Goal: Task Accomplishment & Management: Complete application form

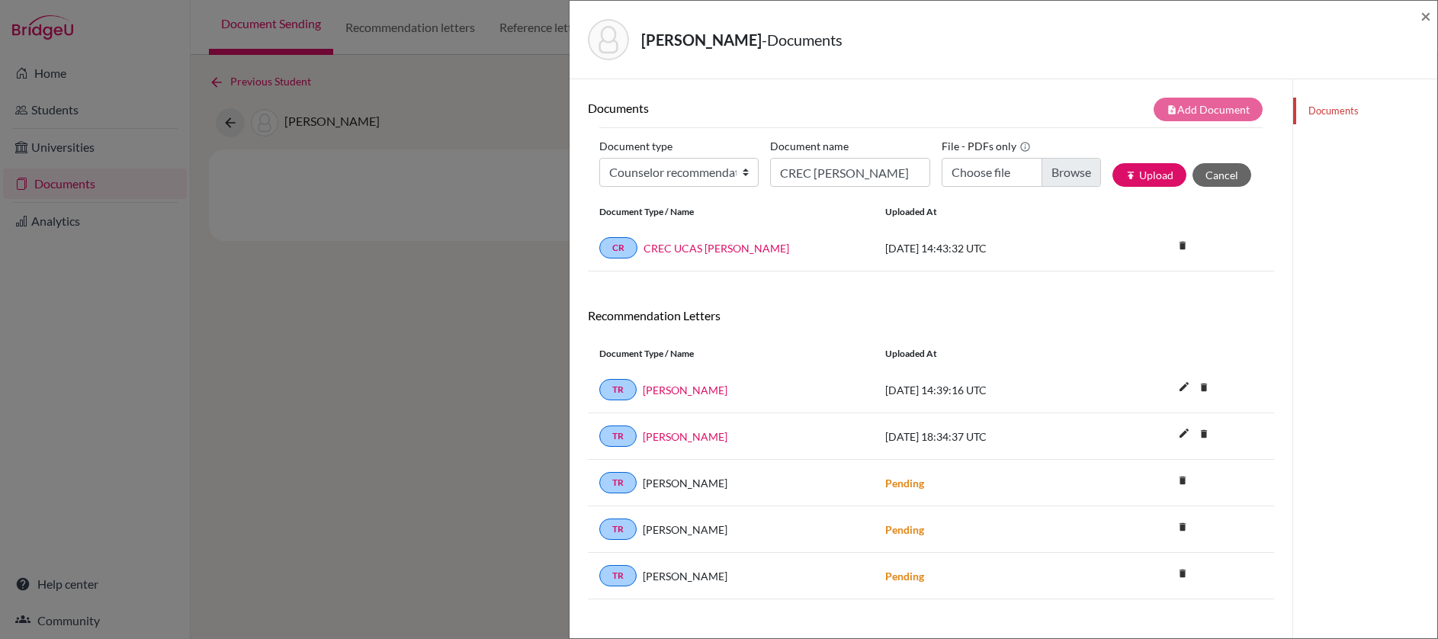
select select "4"
click at [1426, 17] on span "×" at bounding box center [1425, 16] width 11 height 22
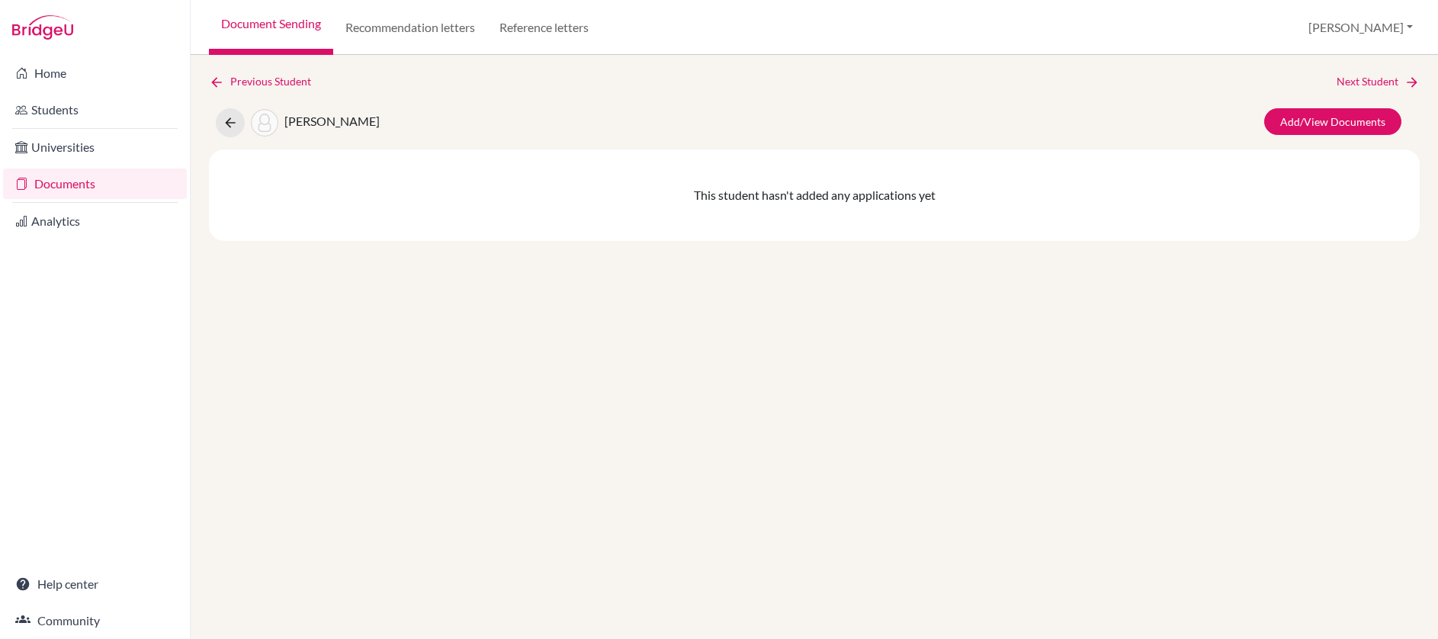
click at [72, 190] on link "Documents" at bounding box center [95, 183] width 184 height 30
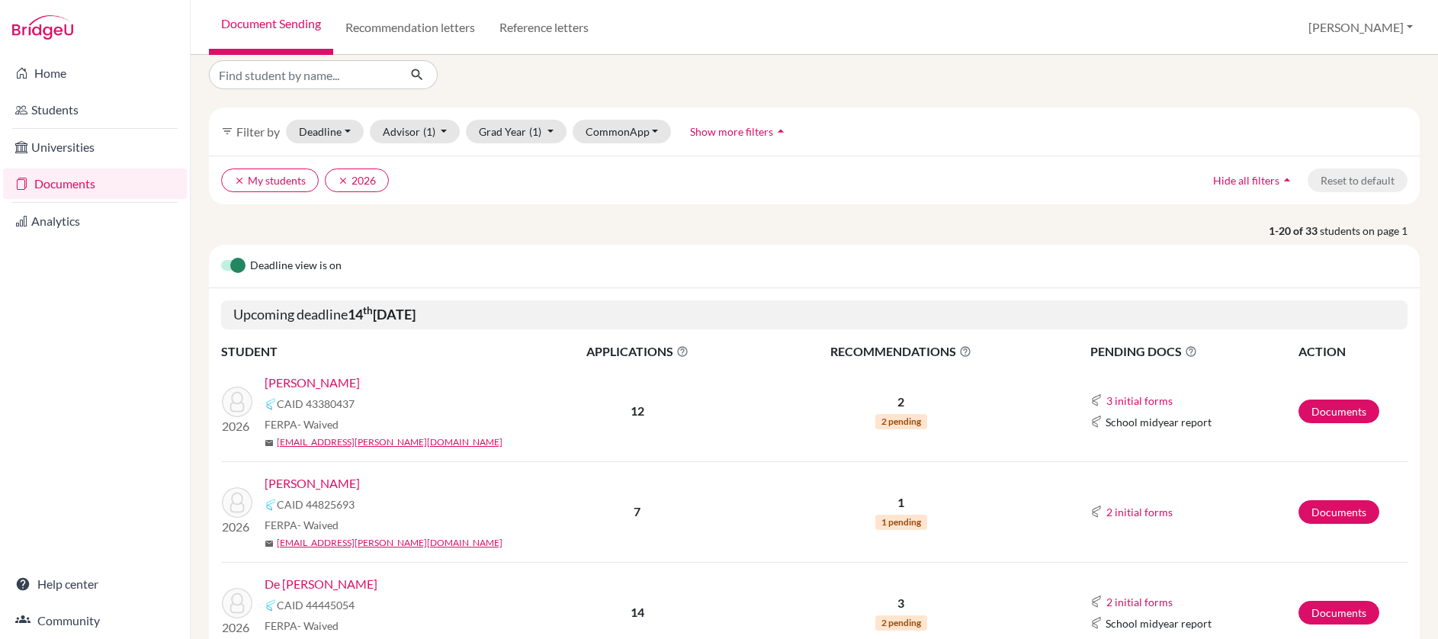
scroll to position [544, 0]
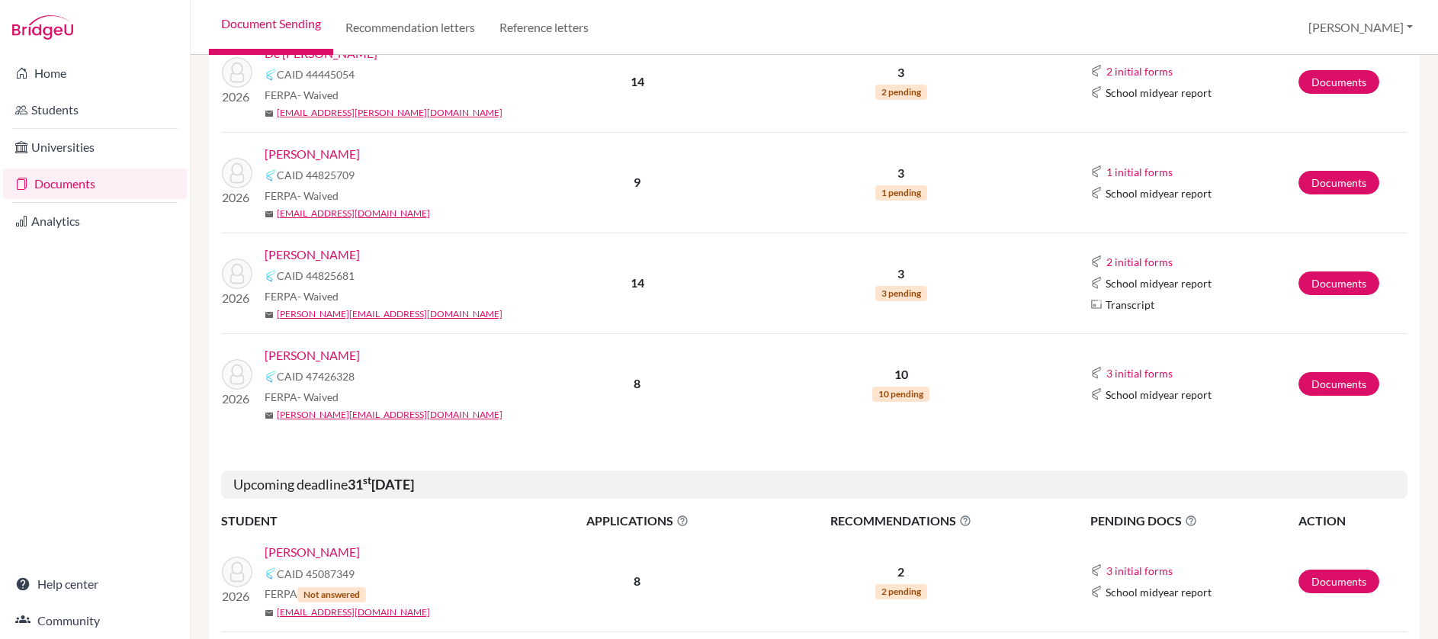
click at [359, 358] on link "[PERSON_NAME]" at bounding box center [312, 355] width 95 height 18
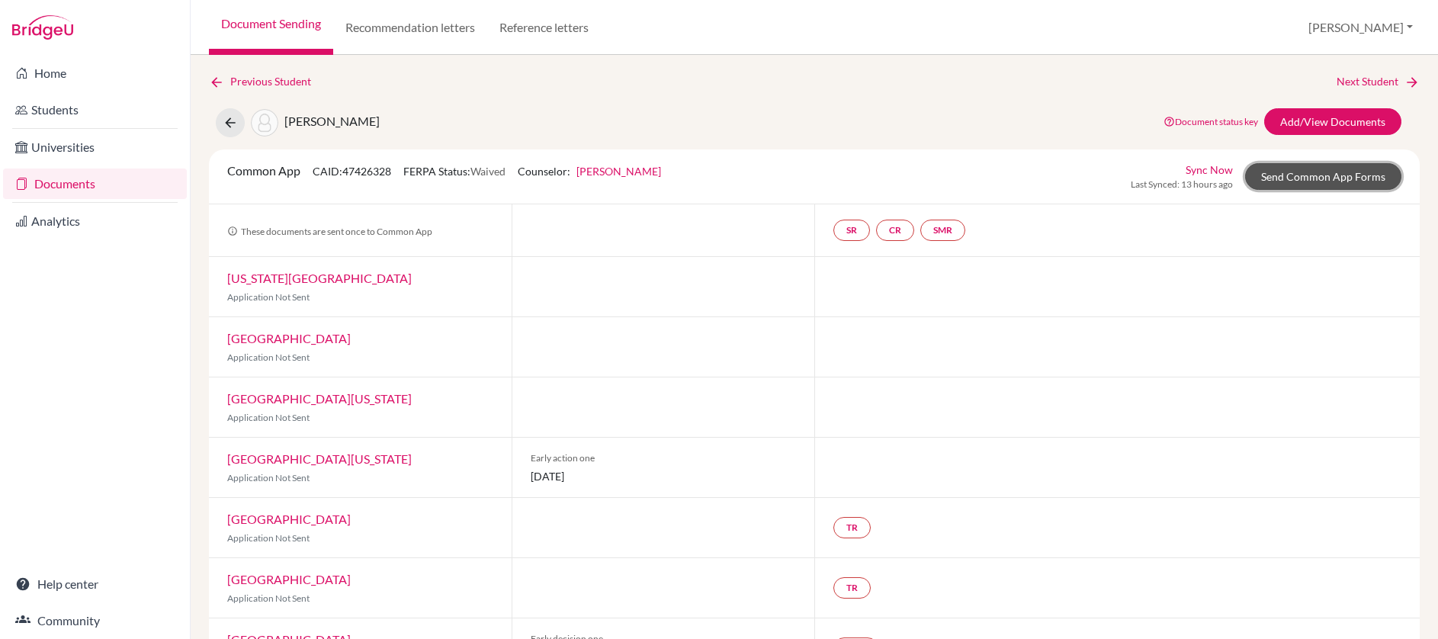
click at [1279, 180] on link "Send Common App Forms" at bounding box center [1323, 176] width 156 height 27
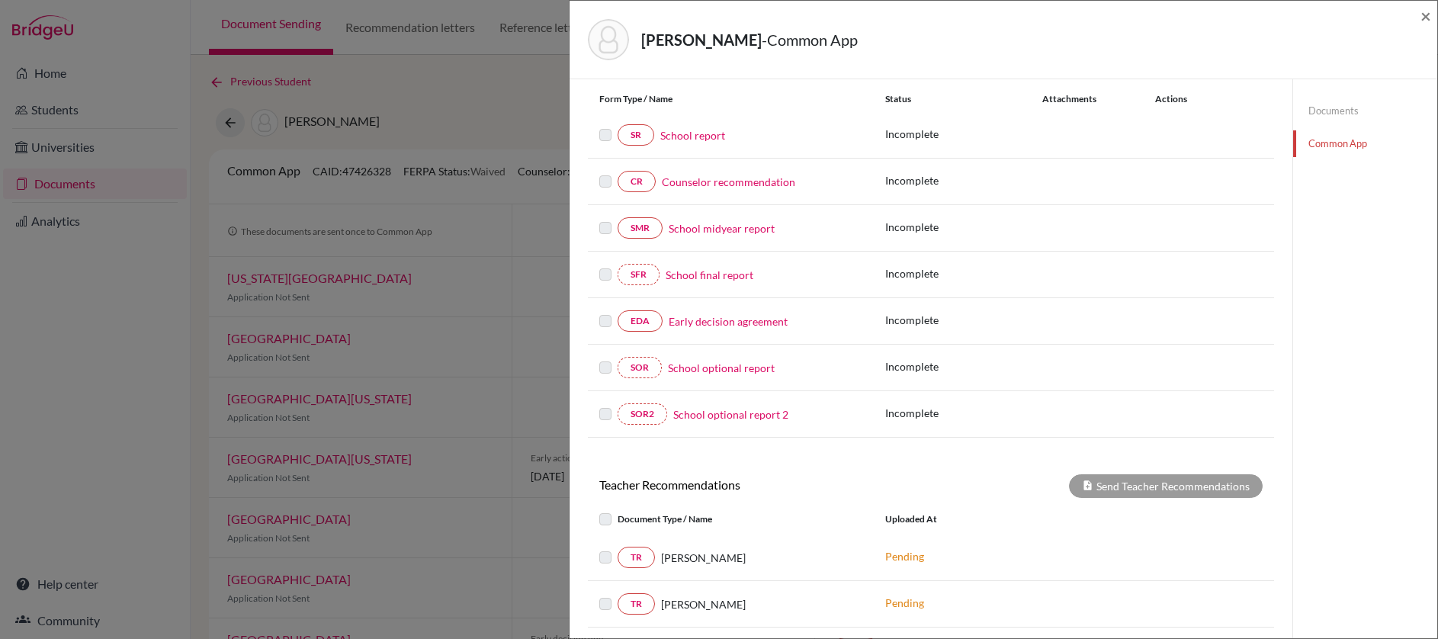
scroll to position [172, 0]
click at [1427, 16] on span "×" at bounding box center [1425, 16] width 11 height 22
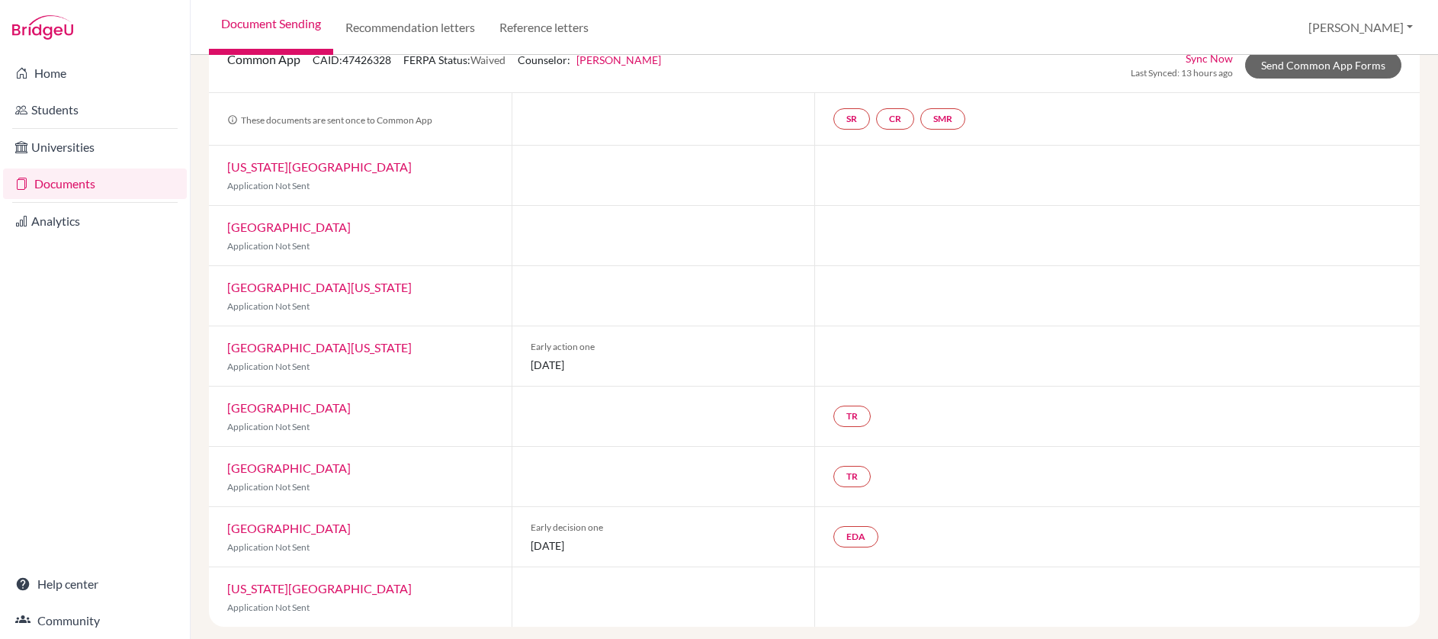
scroll to position [117, 0]
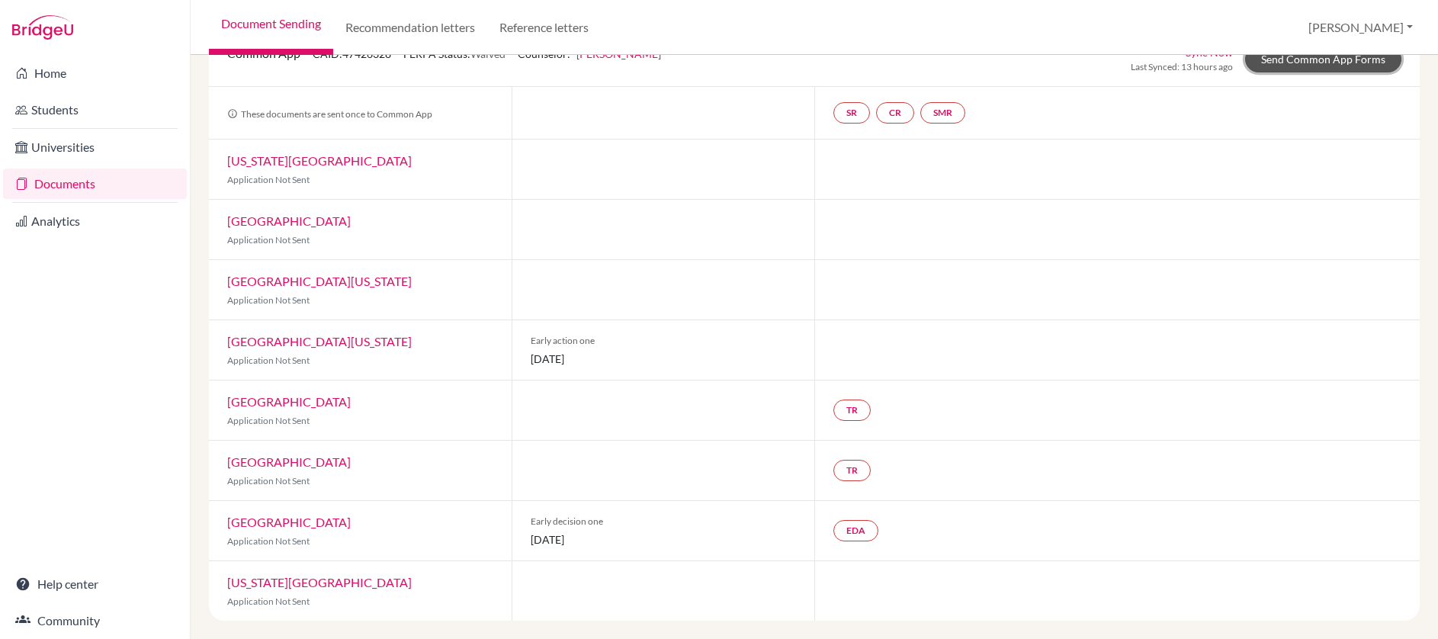
click at [1301, 68] on link "Send Common App Forms" at bounding box center [1323, 59] width 156 height 27
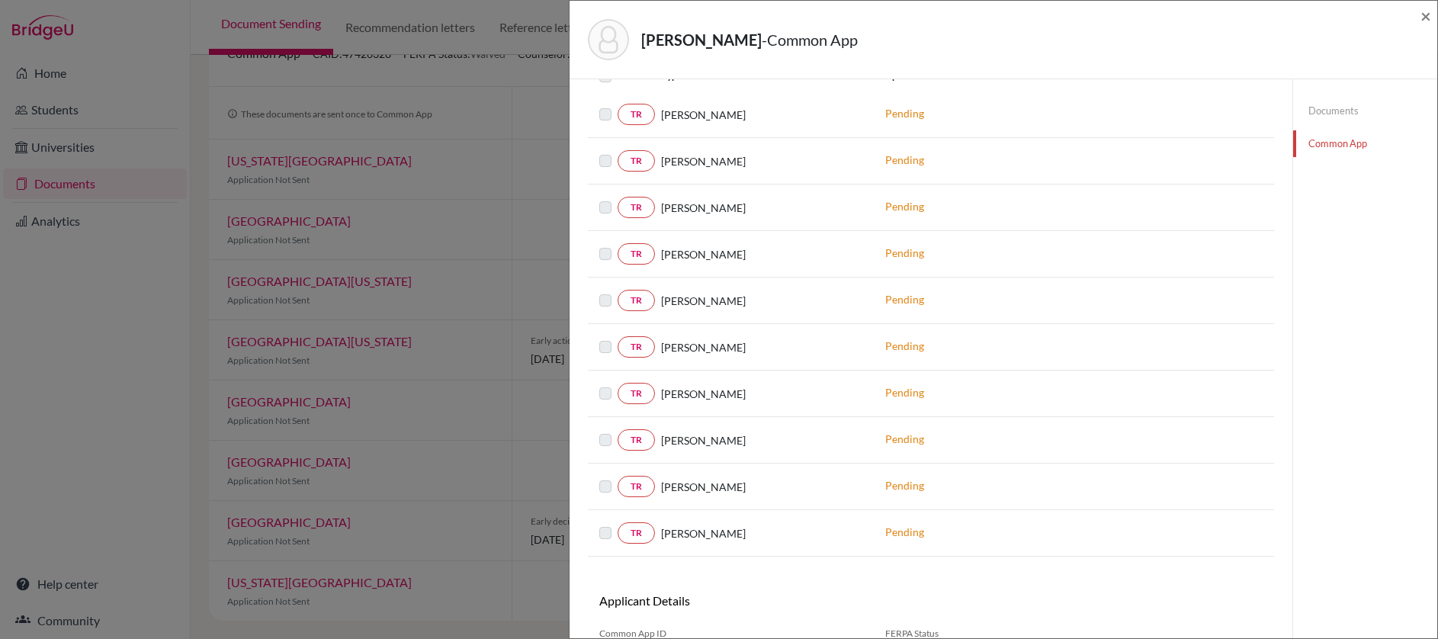
scroll to position [656, 0]
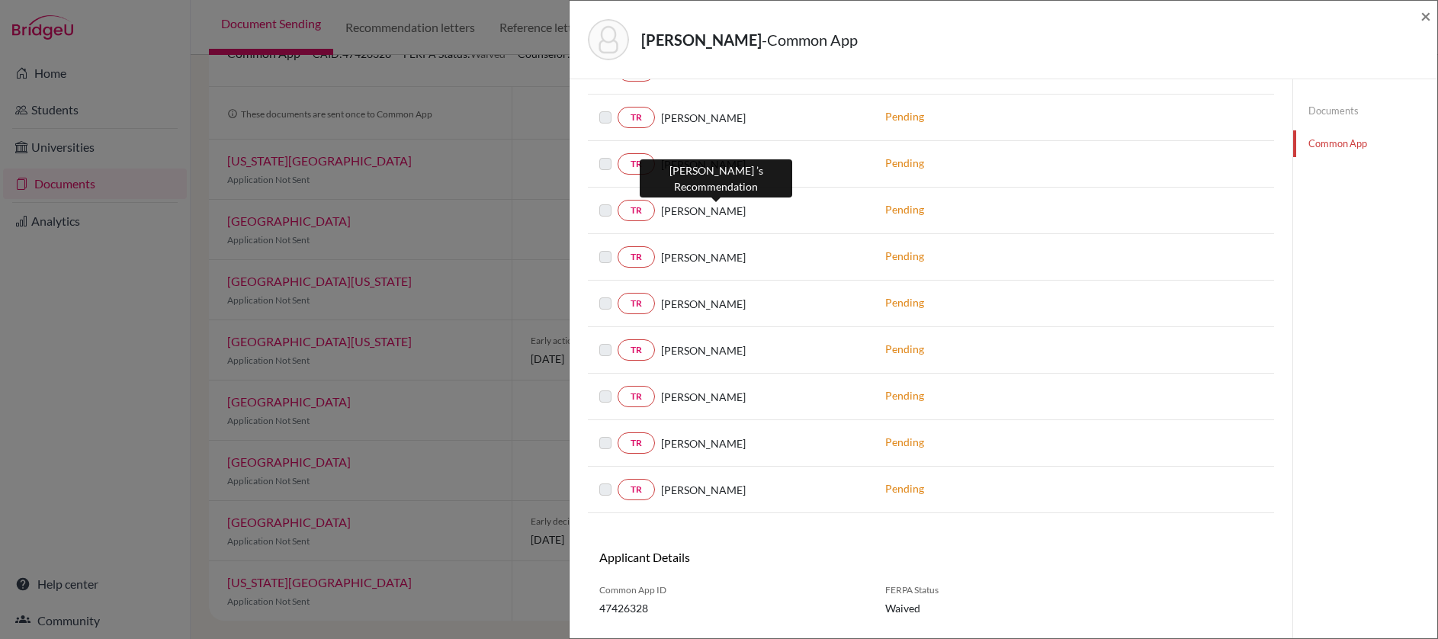
click at [746, 210] on span "Sana Muhammad Sharif" at bounding box center [703, 211] width 85 height 16
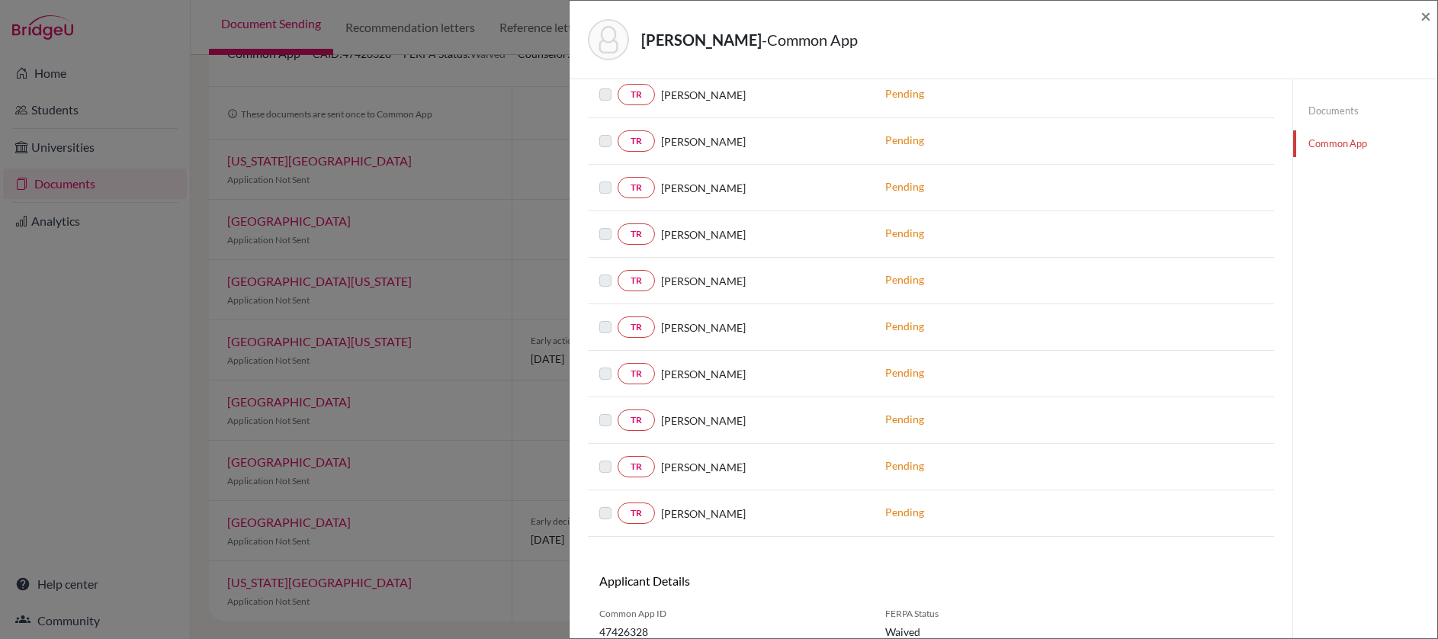
scroll to position [695, 0]
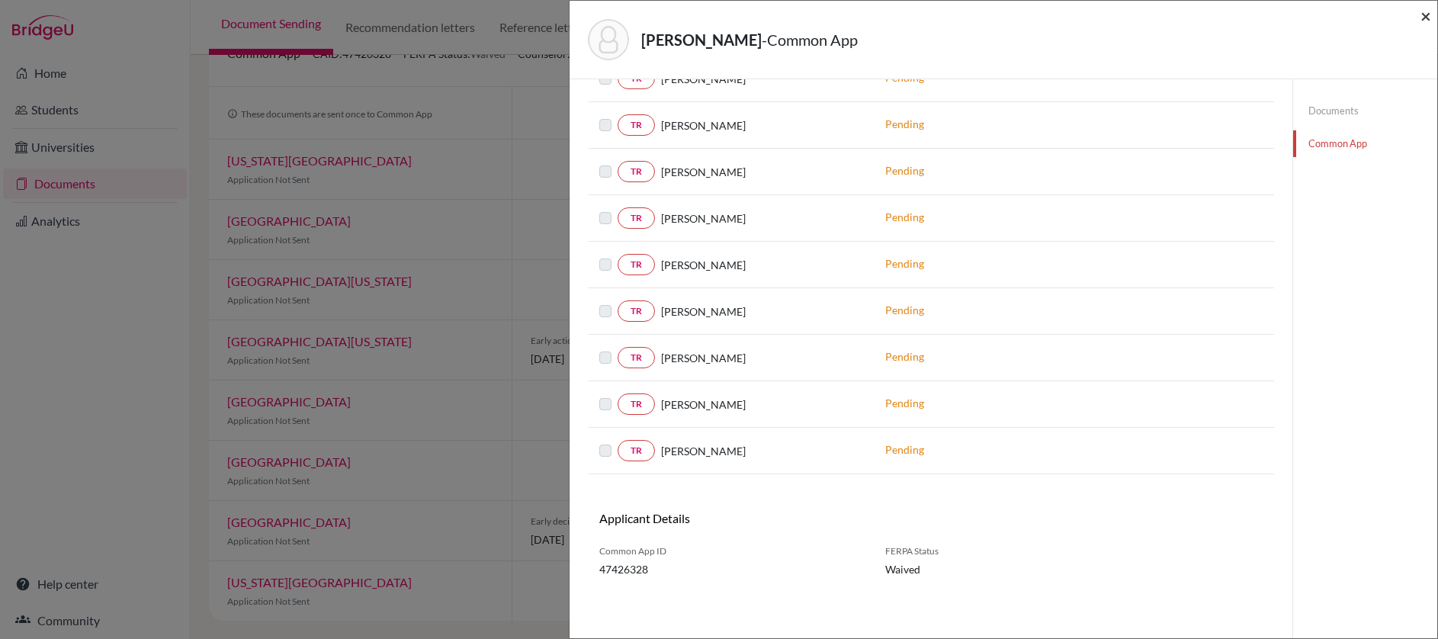
drag, startPoint x: 1430, startPoint y: 19, endPoint x: 1410, endPoint y: 26, distance: 21.7
click at [1430, 19] on span "×" at bounding box center [1425, 16] width 11 height 22
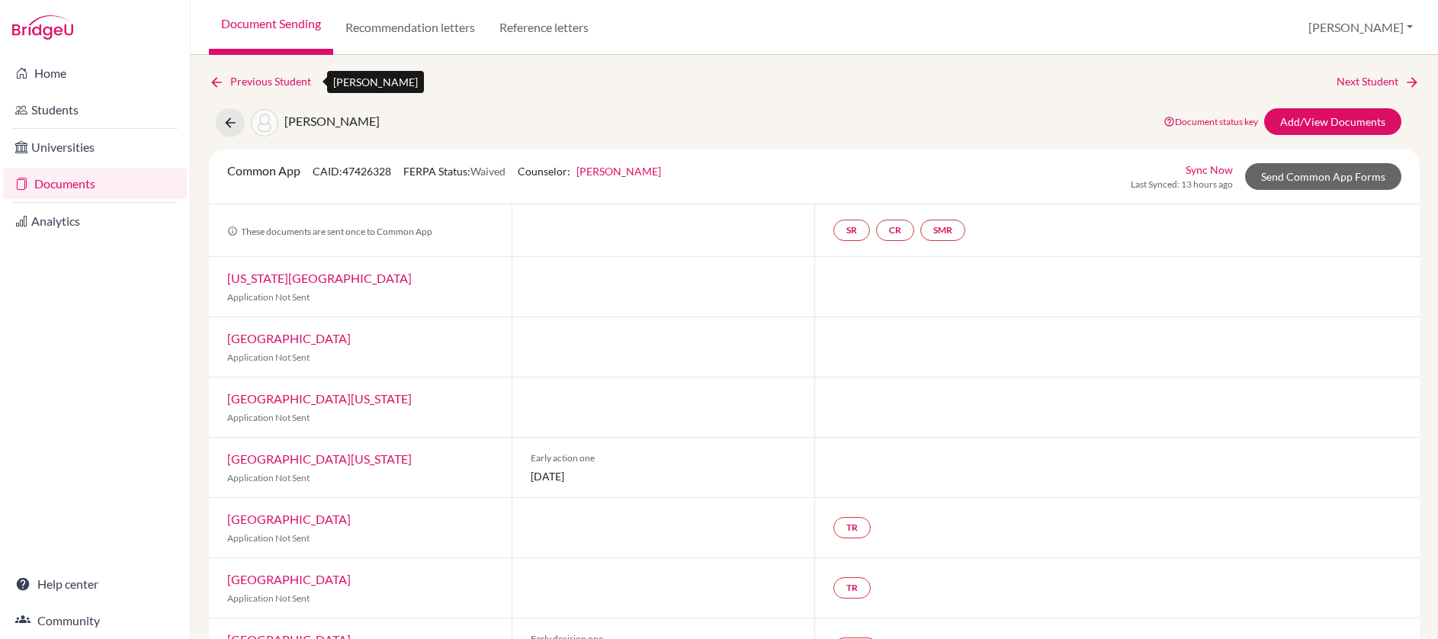
click at [302, 85] on link "Previous Student" at bounding box center [266, 81] width 114 height 17
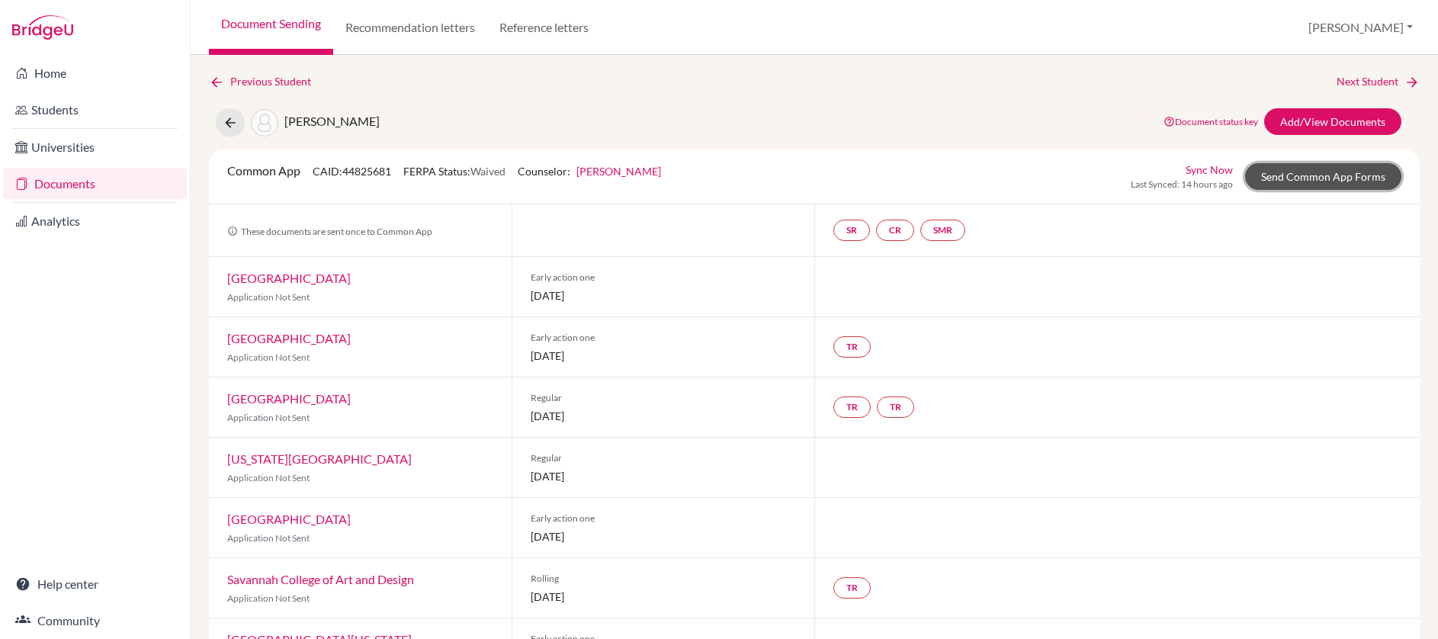
click at [1320, 176] on link "Send Common App Forms" at bounding box center [1323, 176] width 156 height 27
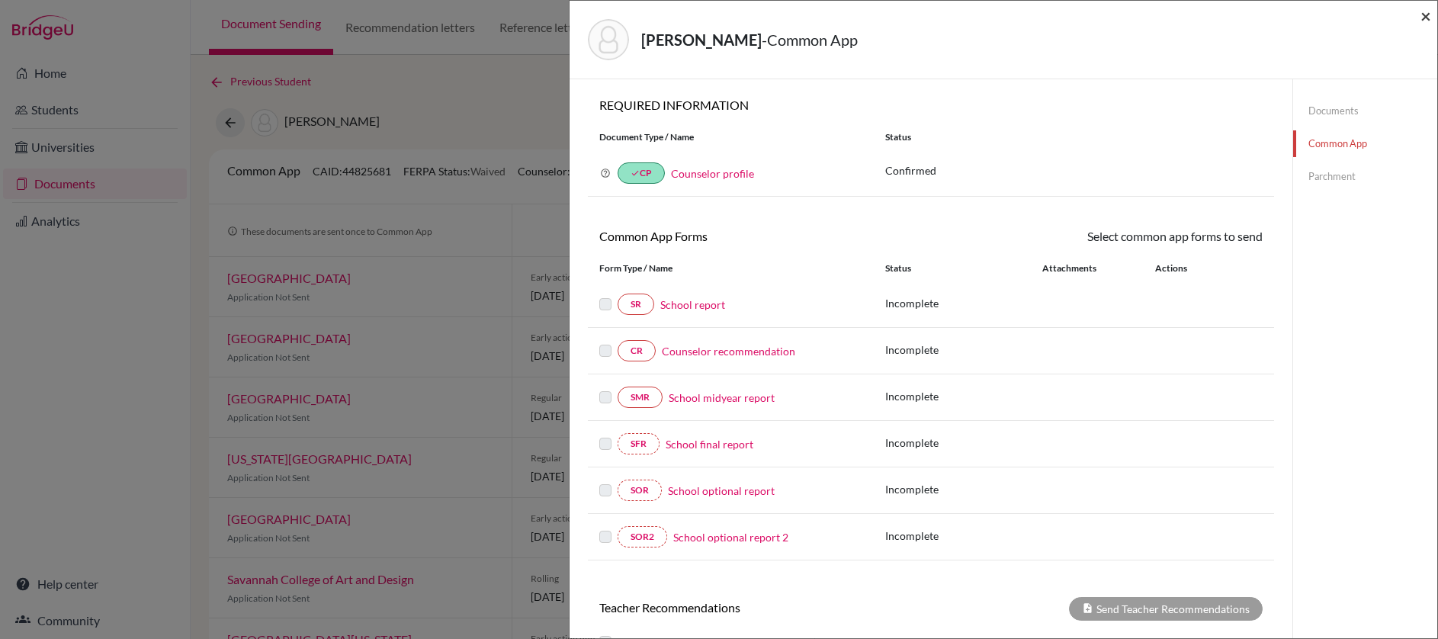
click at [1426, 20] on span "×" at bounding box center [1425, 16] width 11 height 22
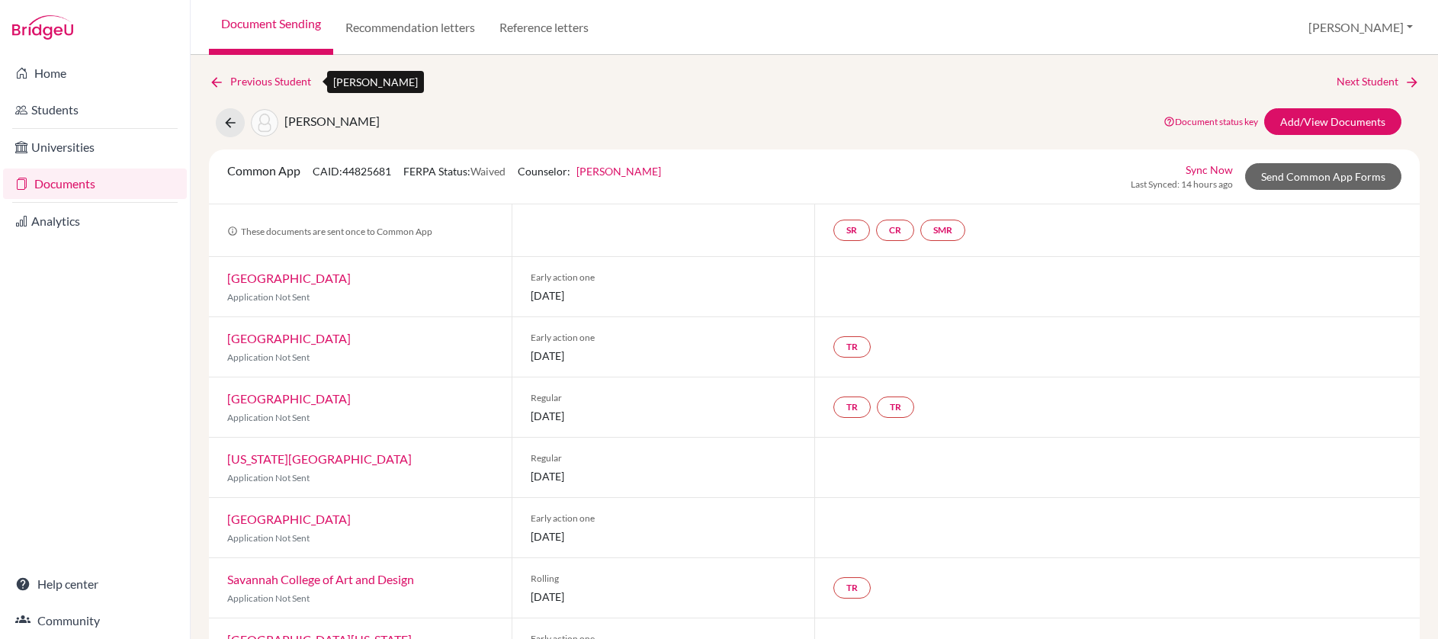
click at [213, 81] on icon at bounding box center [216, 82] width 15 height 15
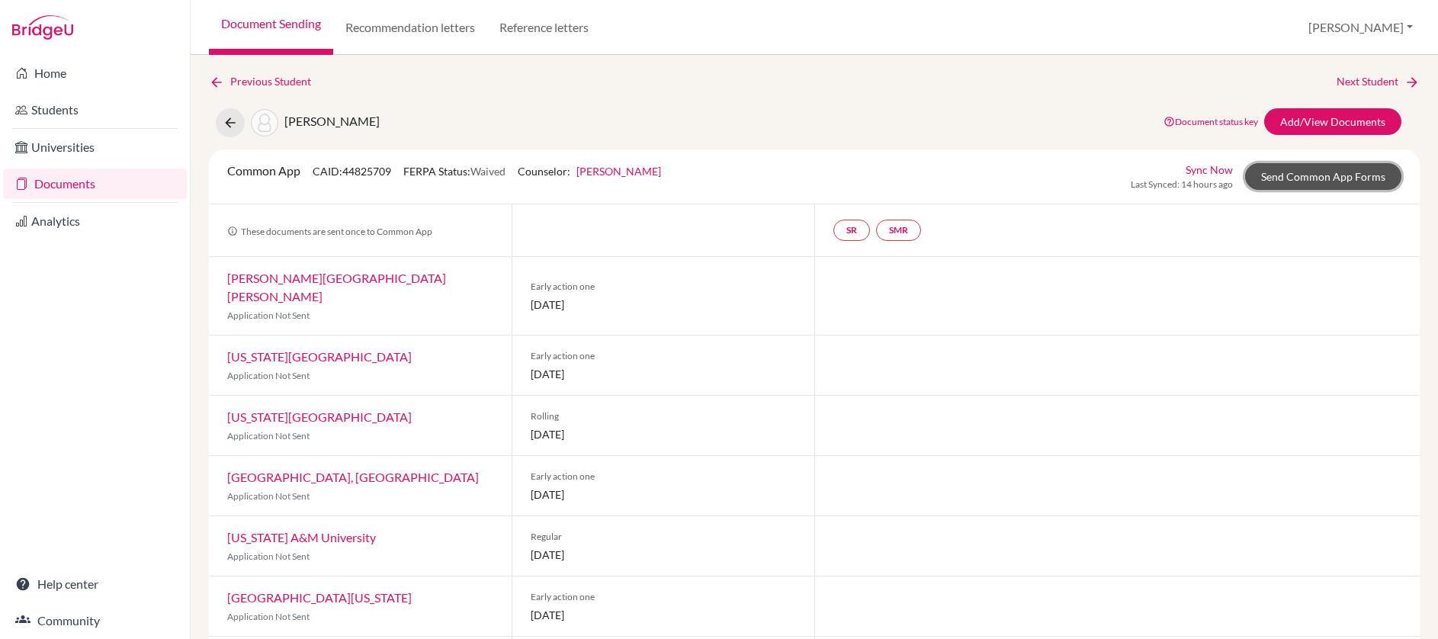
click at [1290, 173] on link "Send Common App Forms" at bounding box center [1323, 176] width 156 height 27
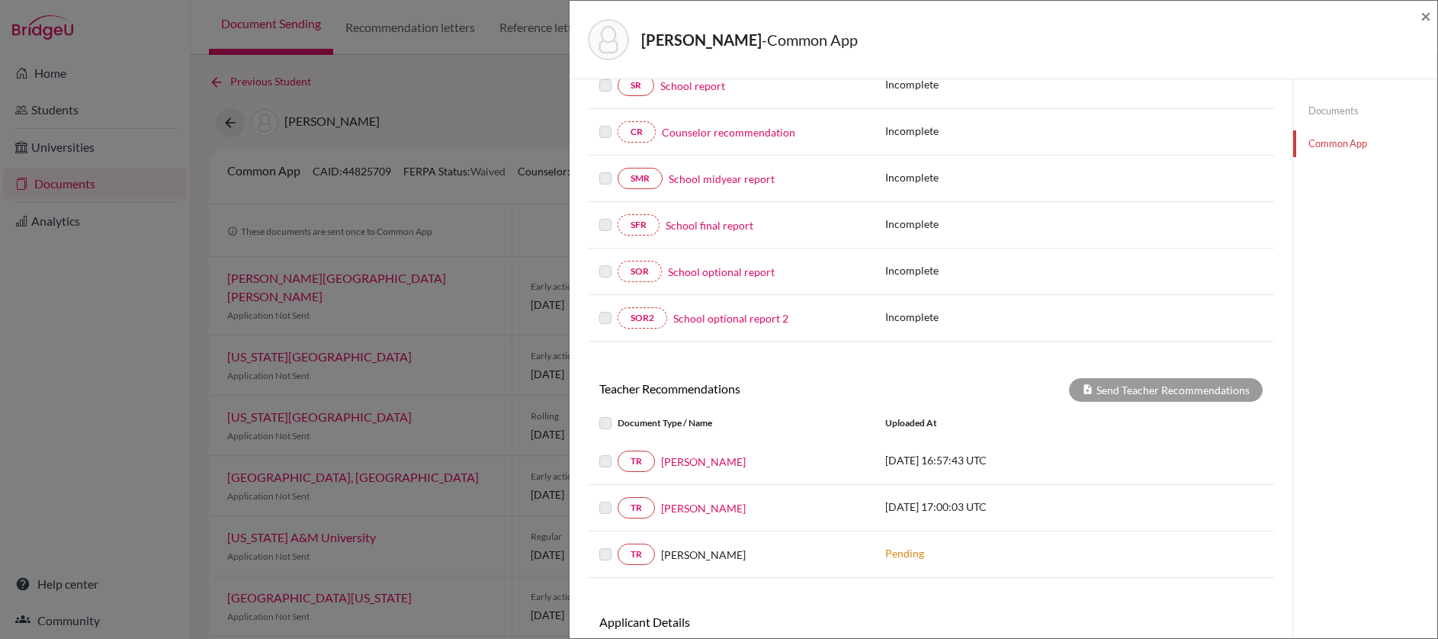
scroll to position [258, 0]
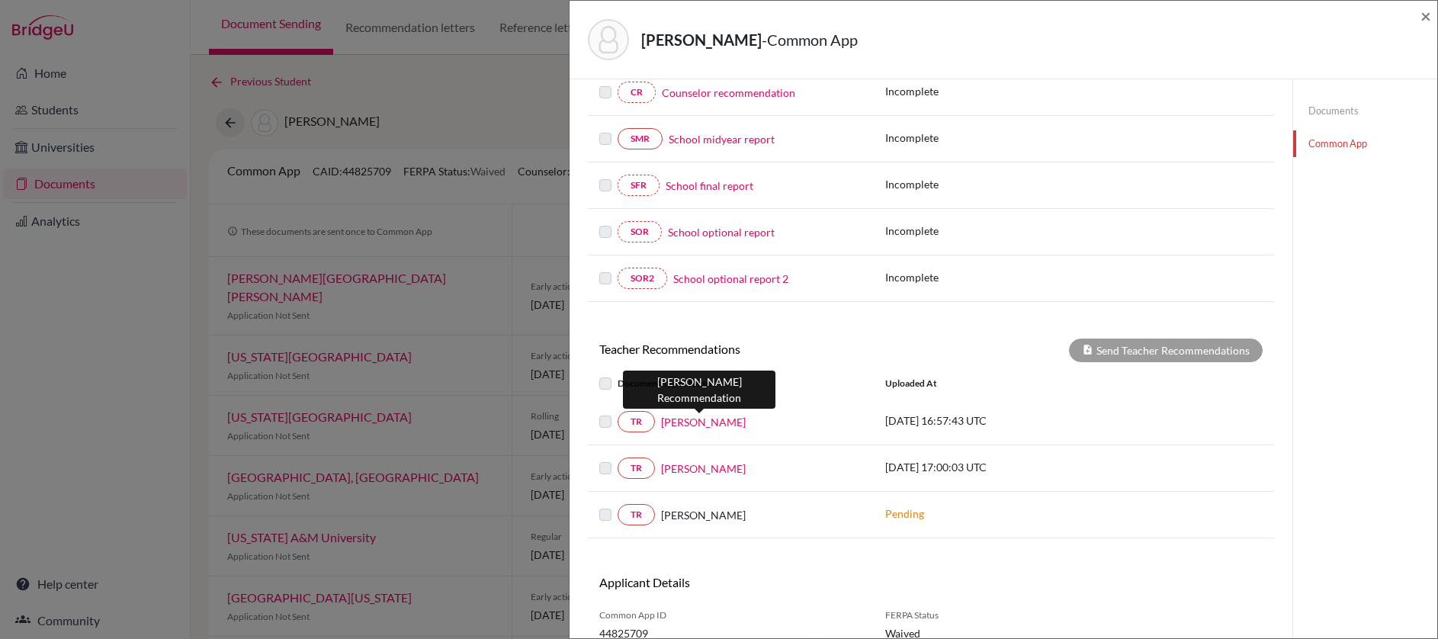
click at [699, 415] on link "Danette Paynter" at bounding box center [703, 422] width 85 height 16
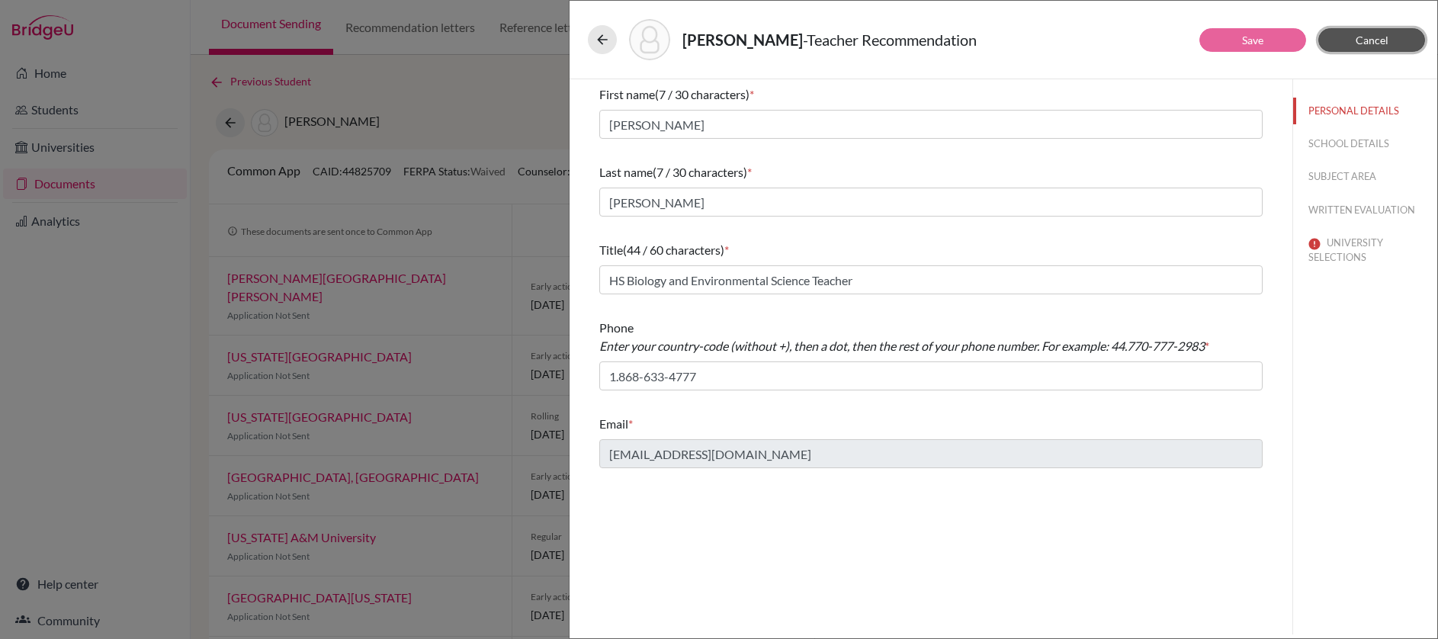
click at [1375, 44] on span "Cancel" at bounding box center [1372, 40] width 33 height 13
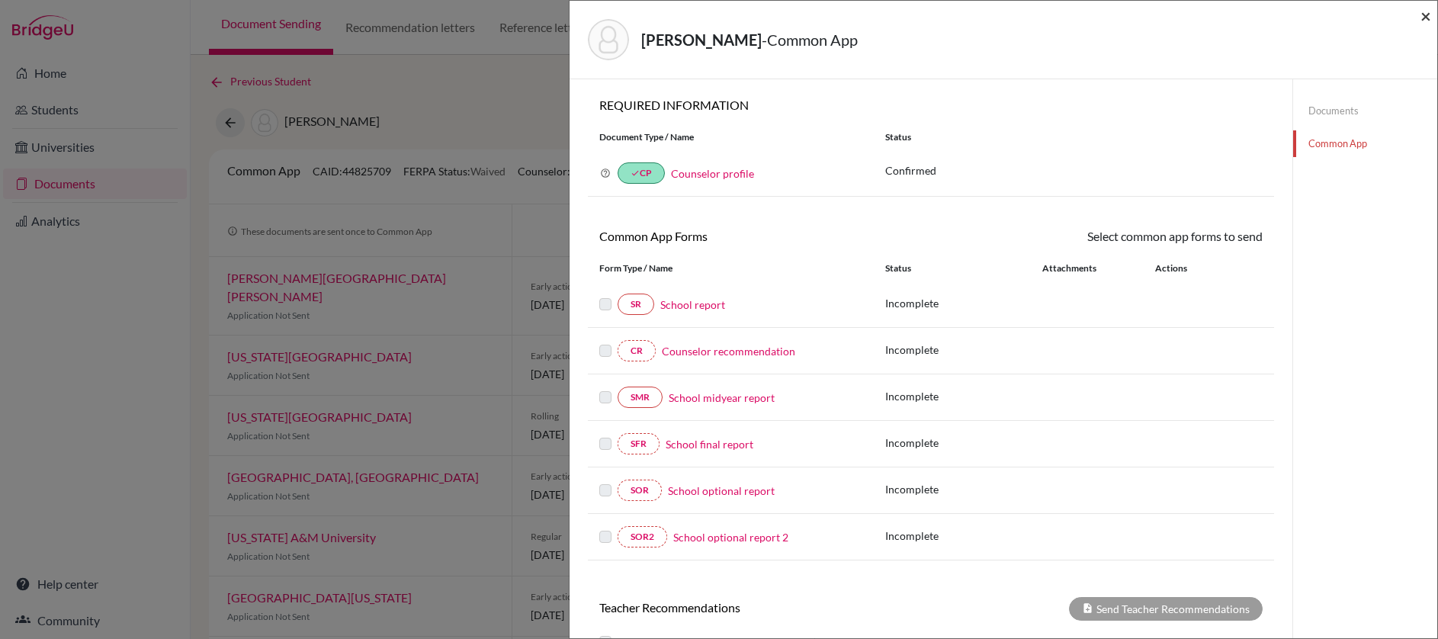
click at [1429, 20] on span "×" at bounding box center [1425, 16] width 11 height 22
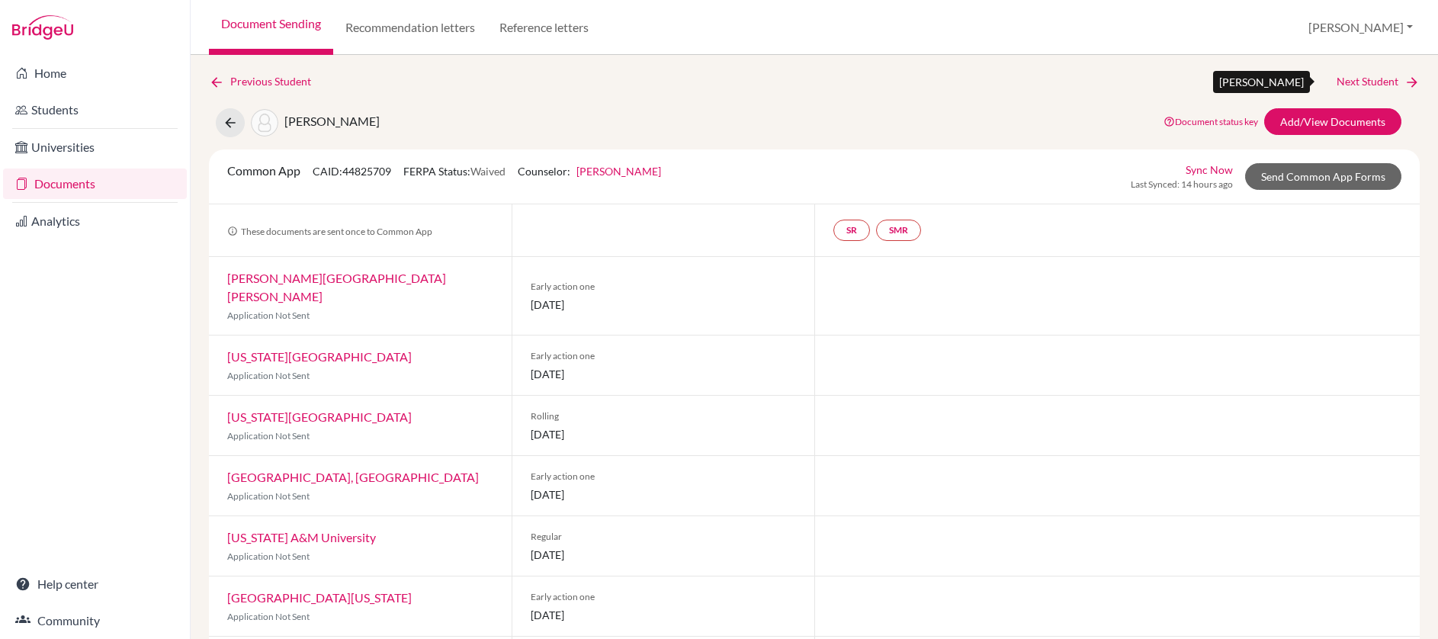
click at [1362, 76] on link "Next Student" at bounding box center [1377, 81] width 83 height 17
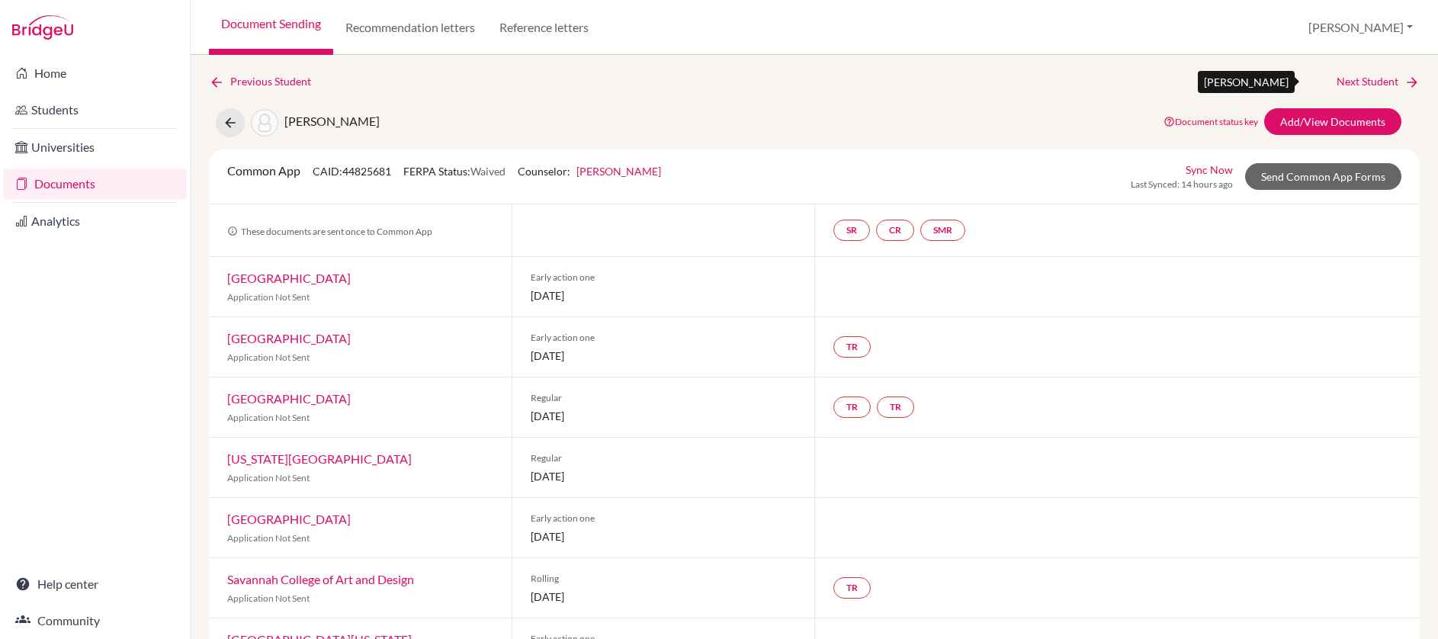
click at [1362, 78] on link "Next Student" at bounding box center [1377, 81] width 83 height 17
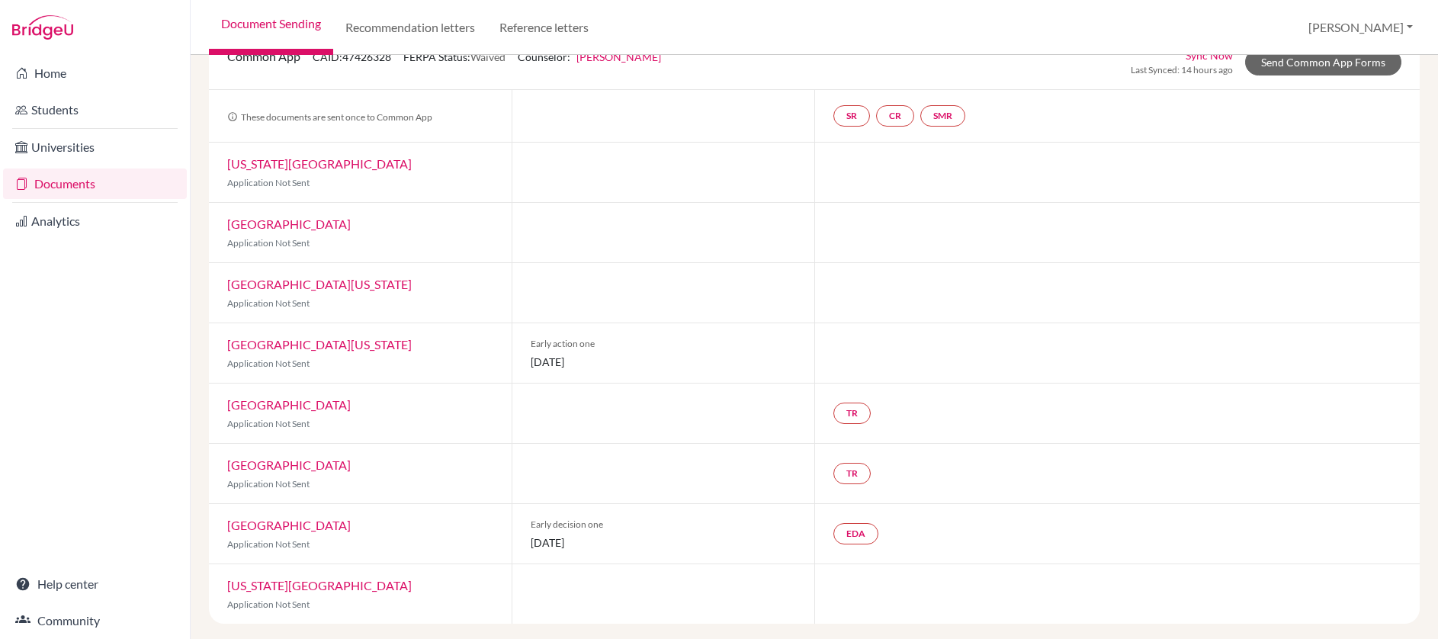
scroll to position [117, 0]
click at [309, 408] on link "Boston University" at bounding box center [289, 401] width 124 height 14
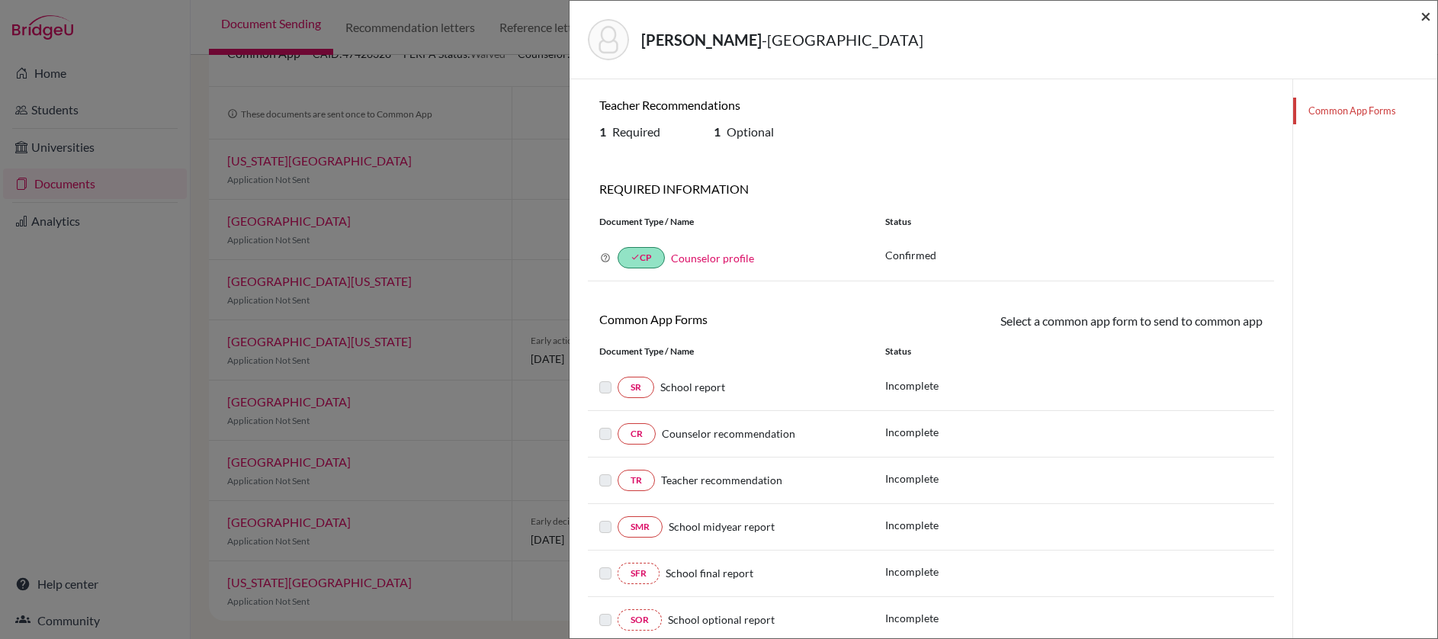
click at [1424, 18] on span "×" at bounding box center [1425, 16] width 11 height 22
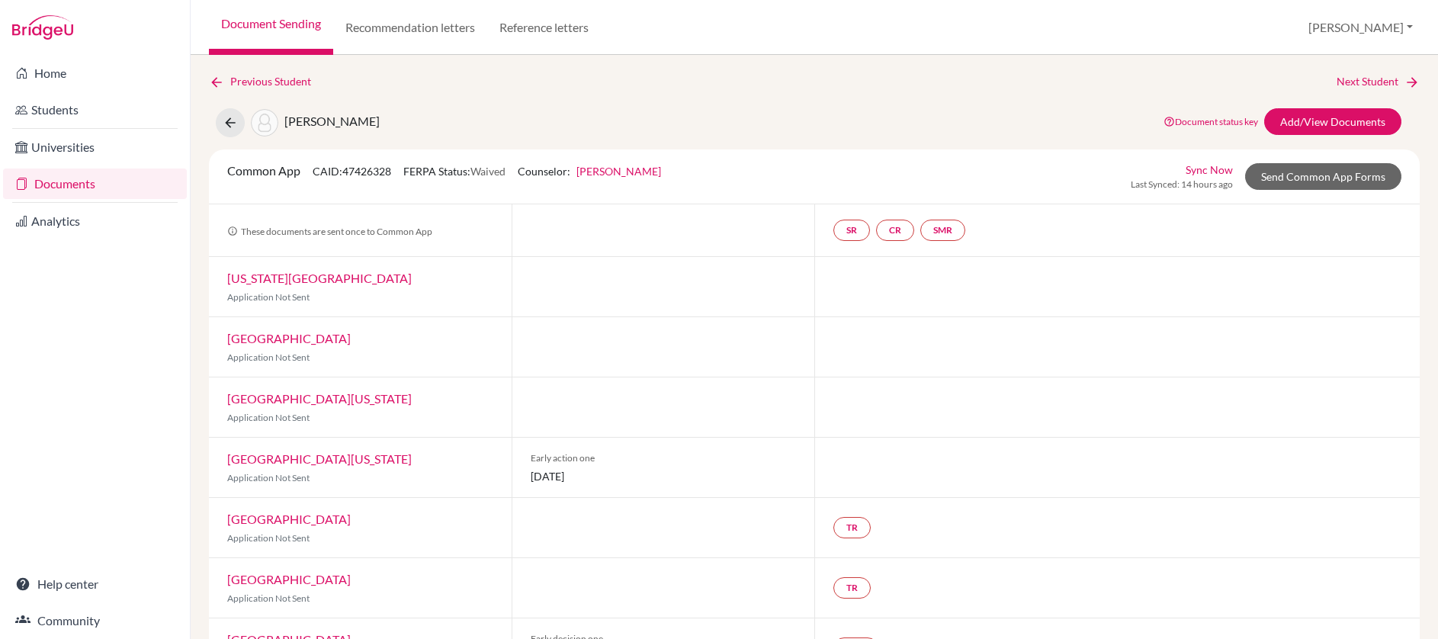
click at [634, 111] on div "Ragoonath, Gabriella Document status key TR Requirement. Document not uploaded …" at bounding box center [814, 122] width 1234 height 29
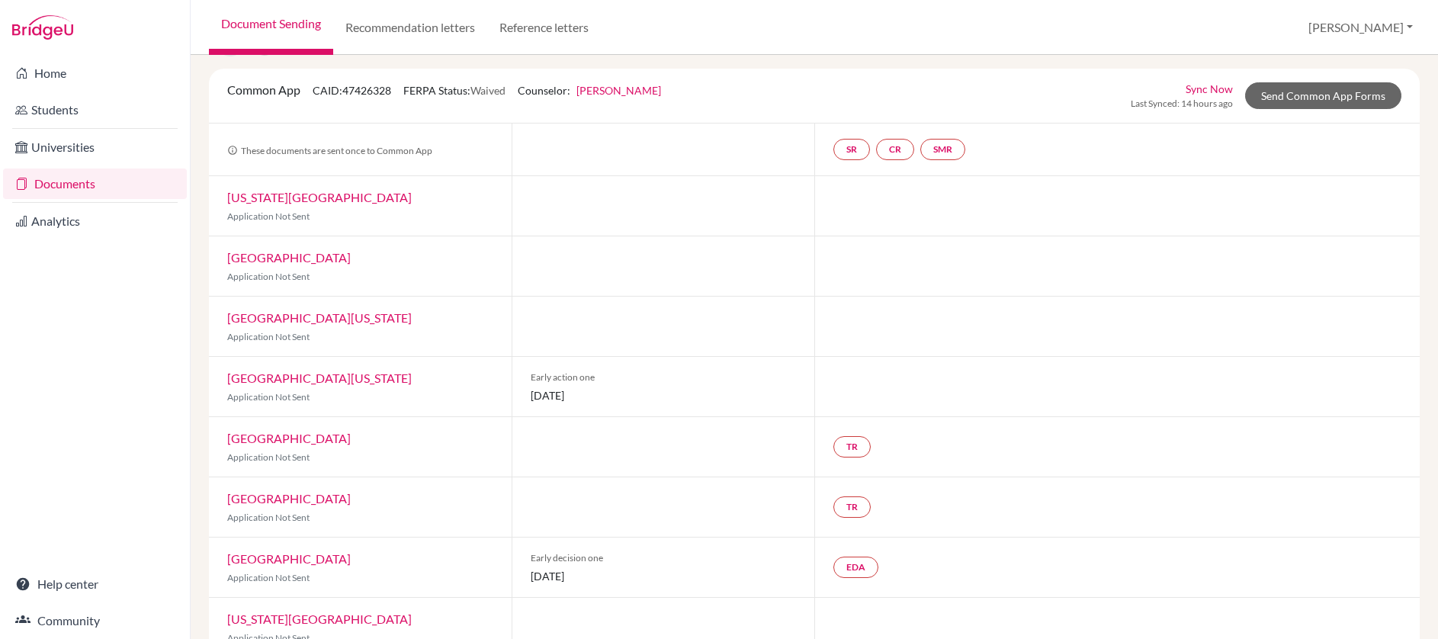
scroll to position [117, 0]
